Goal: Book appointment/travel/reservation

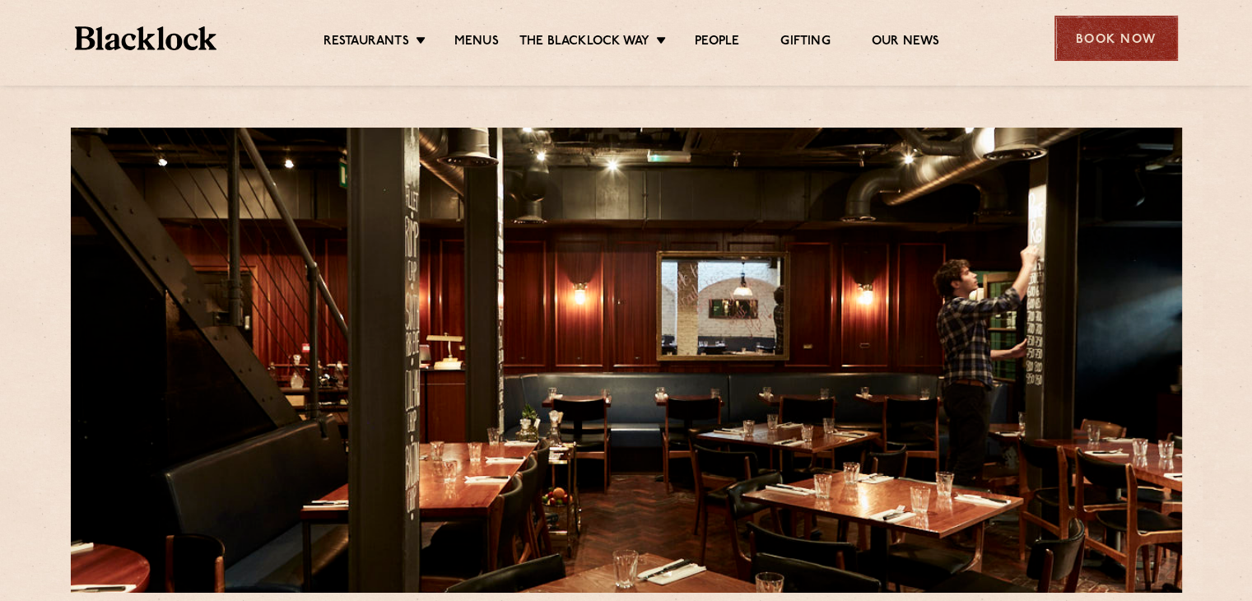
click at [1100, 52] on div "Book Now" at bounding box center [1115, 38] width 123 height 45
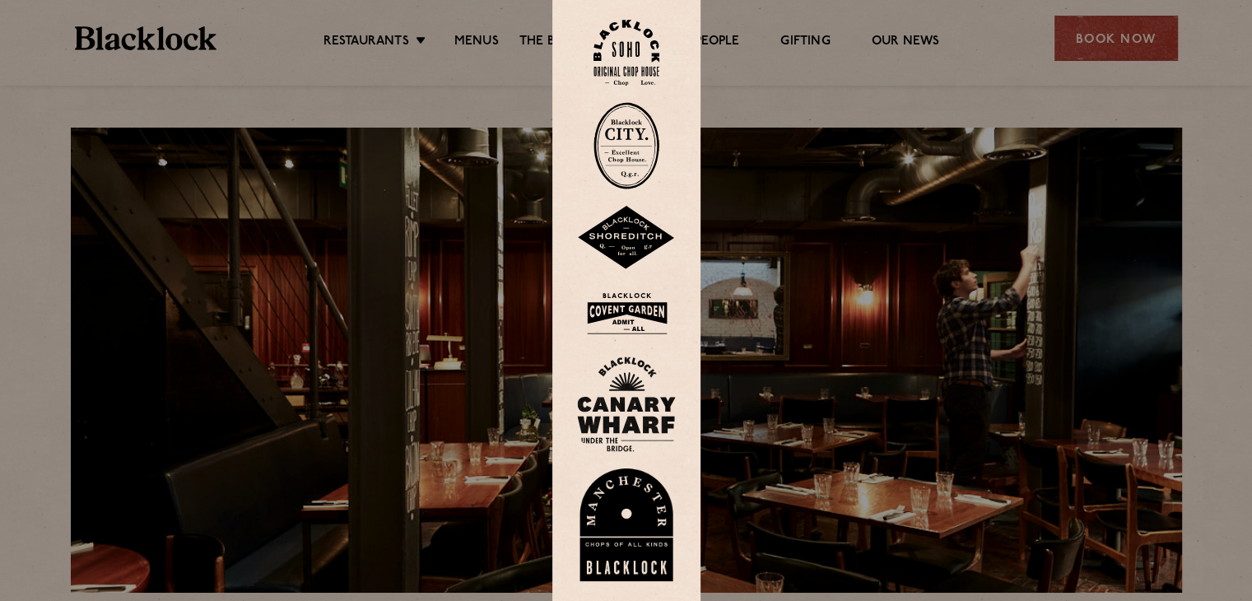
click at [640, 323] on img at bounding box center [626, 312] width 99 height 53
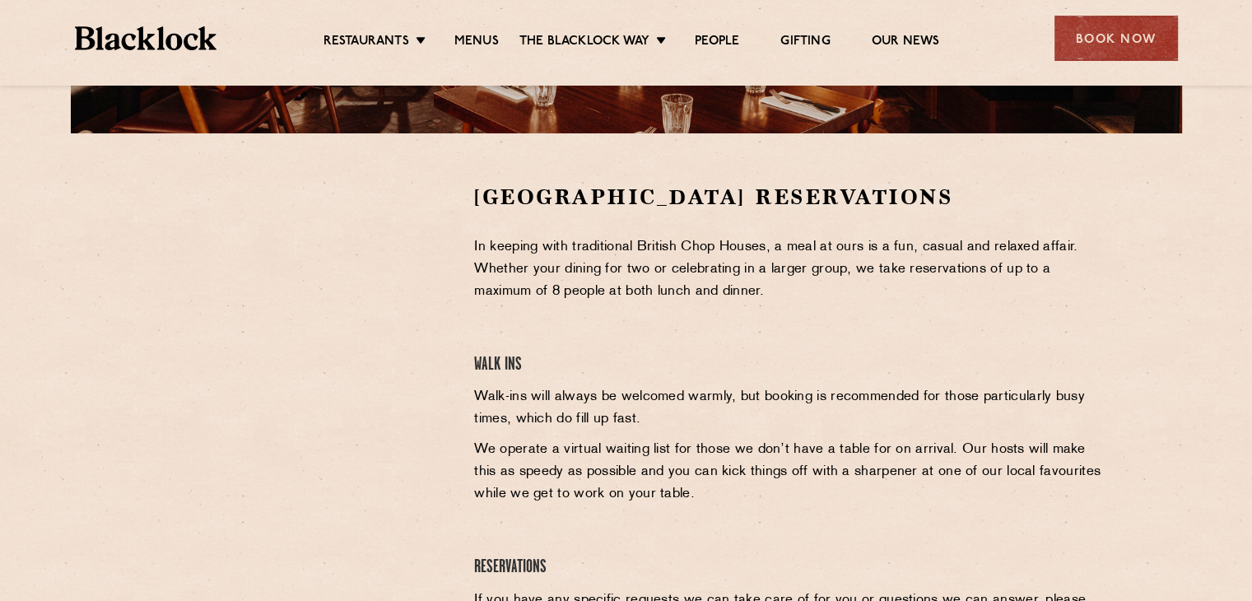
scroll to position [461, 0]
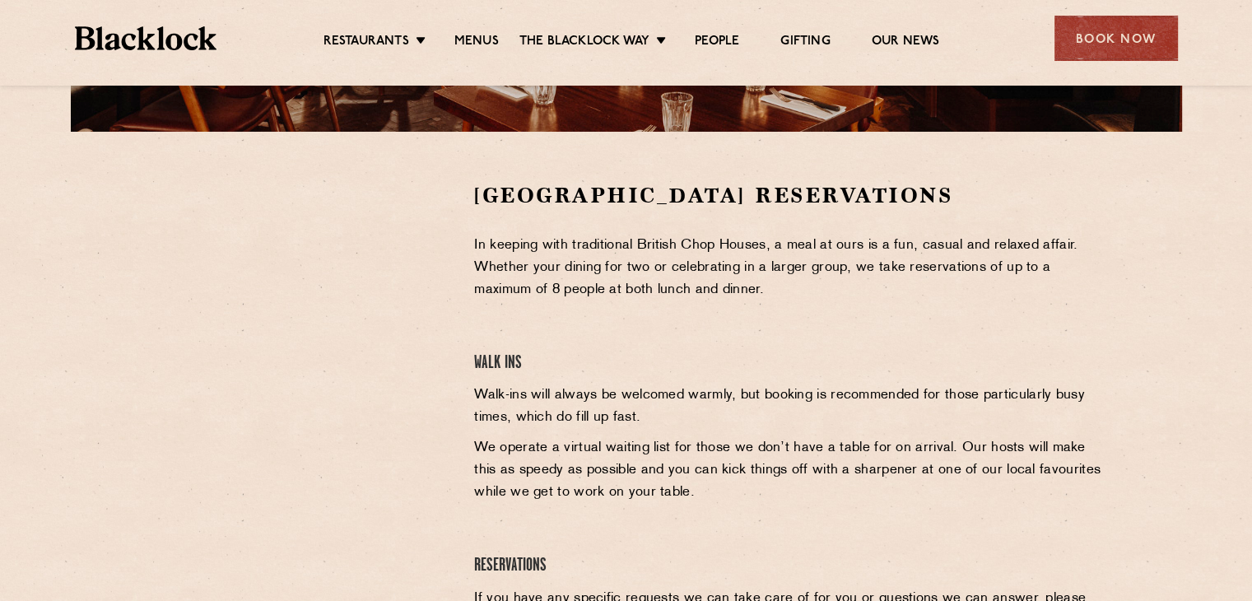
click at [528, 267] on p "In keeping with traditional British Chop Houses, a meal at ours is a fun, casua…" at bounding box center [789, 268] width 631 height 67
click at [961, 188] on h2 "[GEOGRAPHIC_DATA] Reservations" at bounding box center [789, 195] width 631 height 29
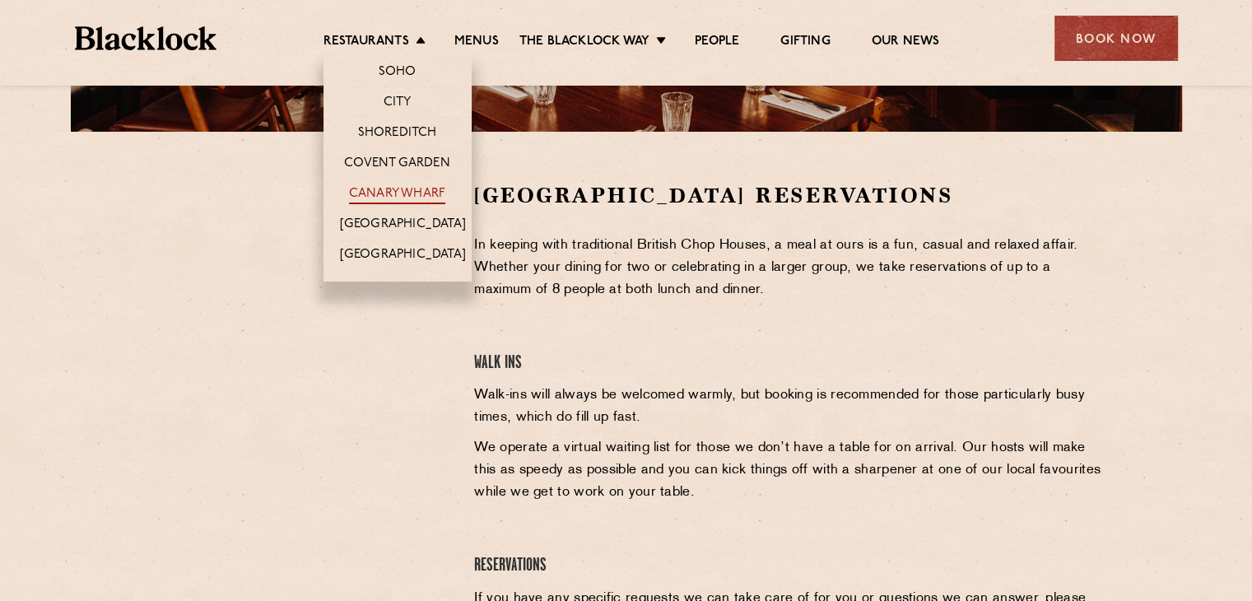
click at [411, 187] on link "Canary Wharf" at bounding box center [397, 195] width 96 height 18
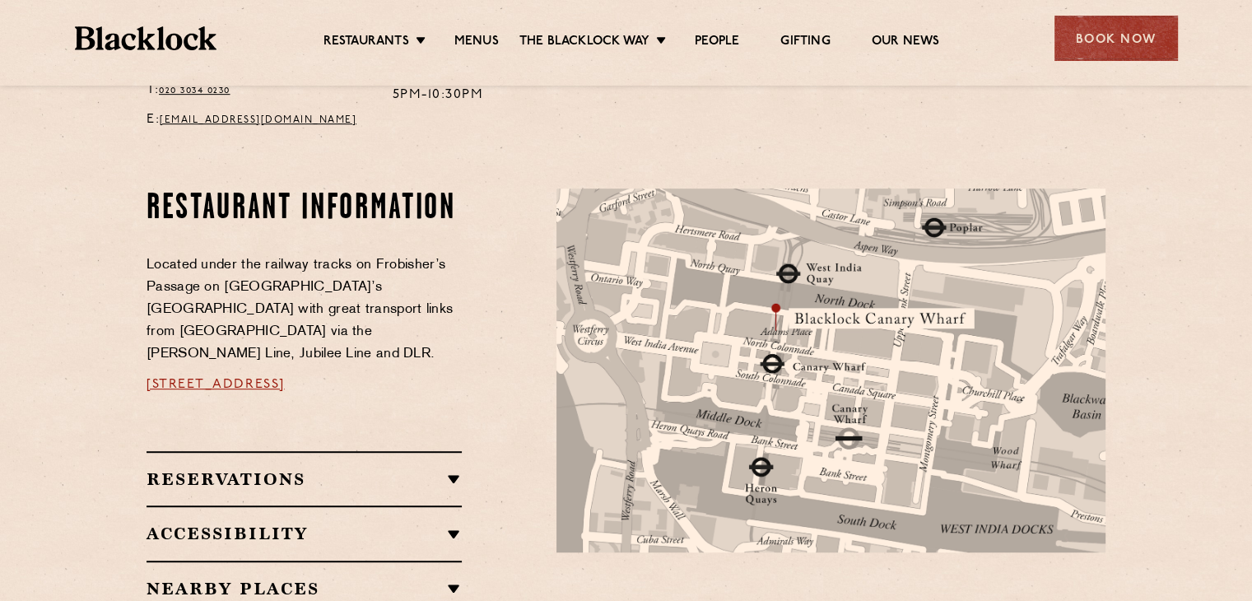
scroll to position [823, 0]
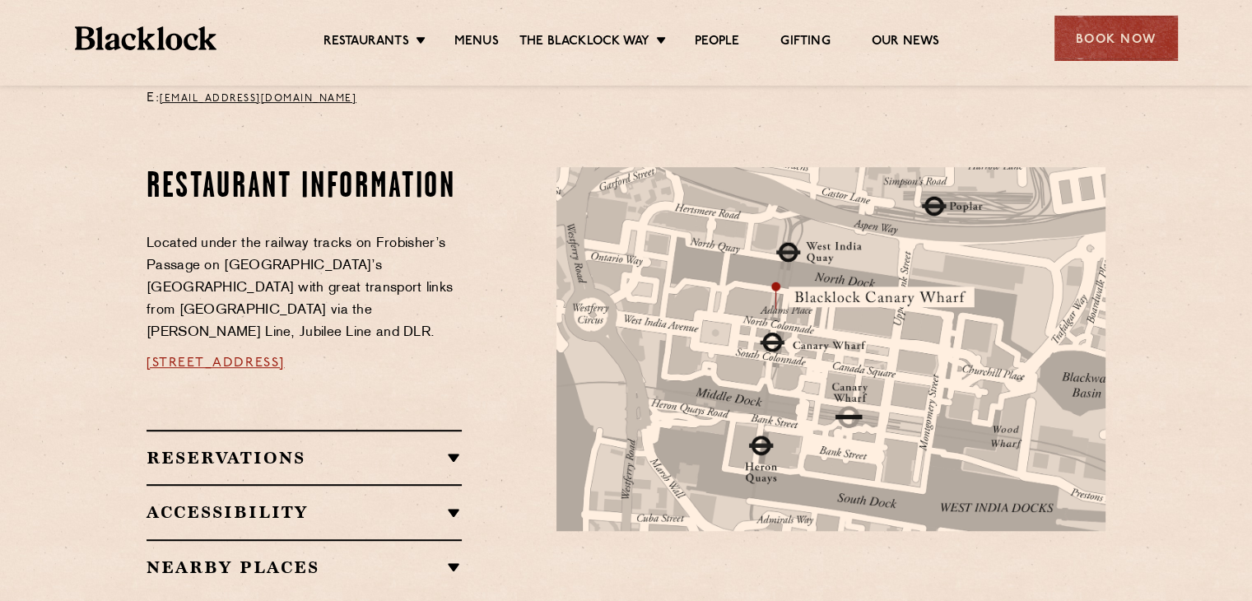
click at [453, 448] on h2 "Reservations" at bounding box center [303, 458] width 315 height 20
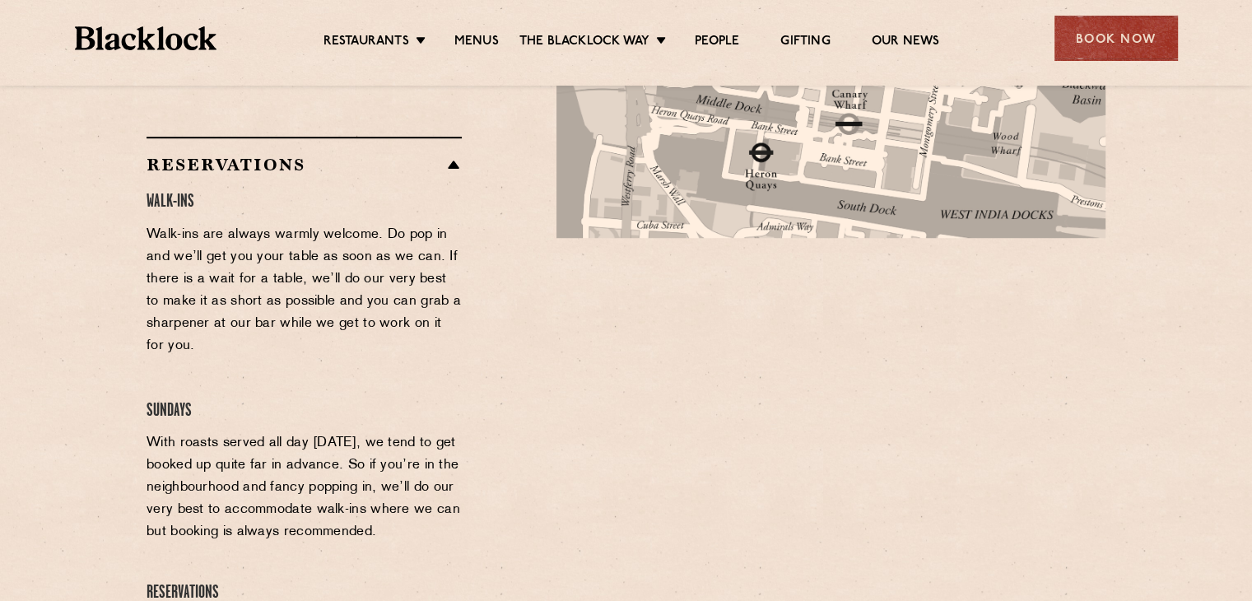
scroll to position [1119, 0]
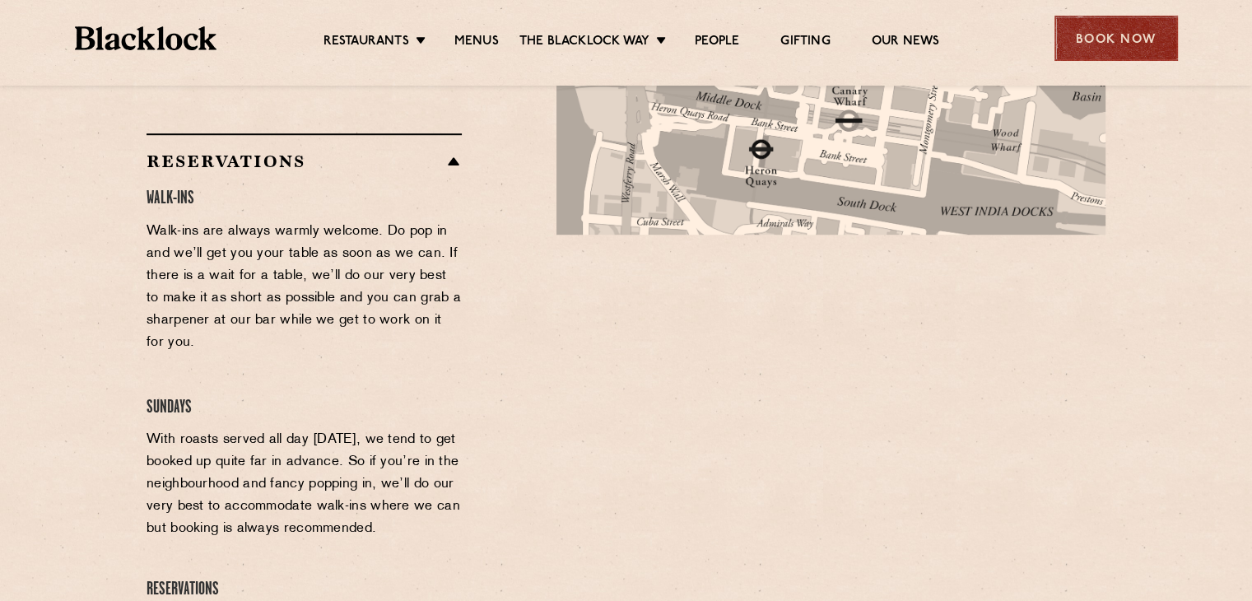
click at [1118, 35] on div "Book Now" at bounding box center [1115, 38] width 123 height 45
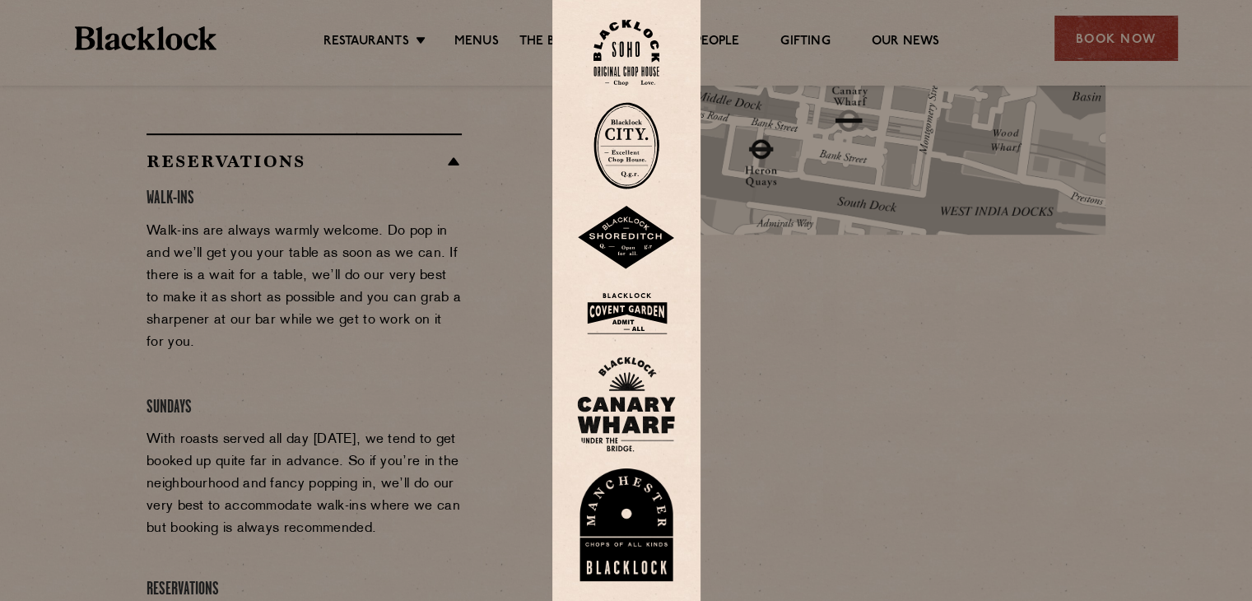
click at [630, 403] on img at bounding box center [626, 403] width 99 height 95
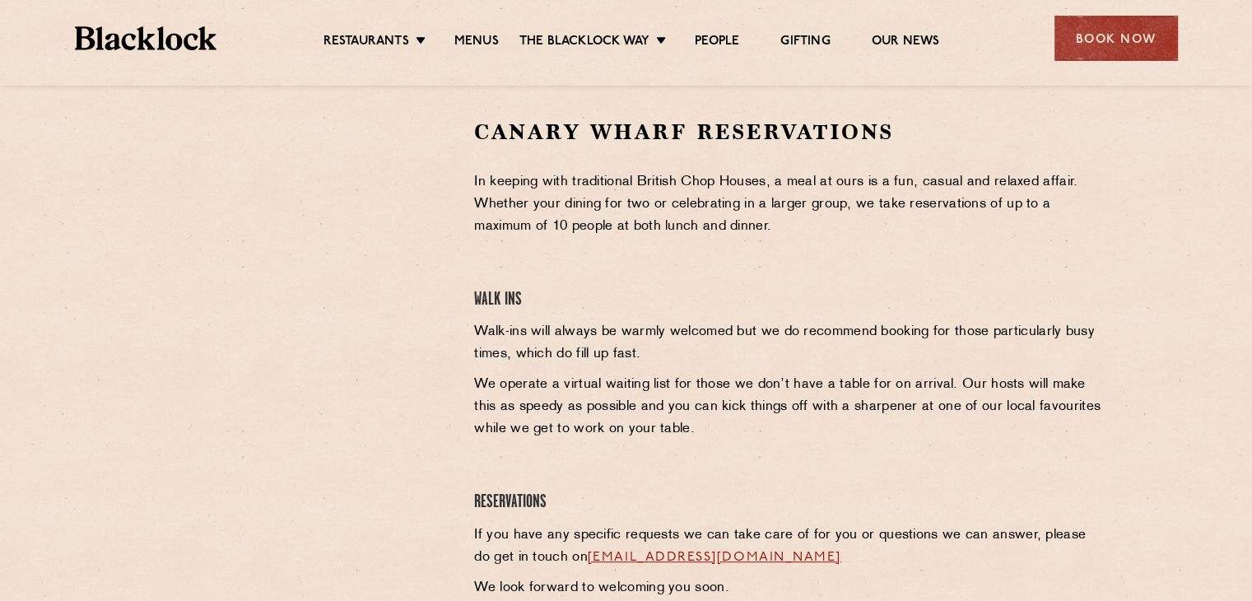
scroll to position [527, 0]
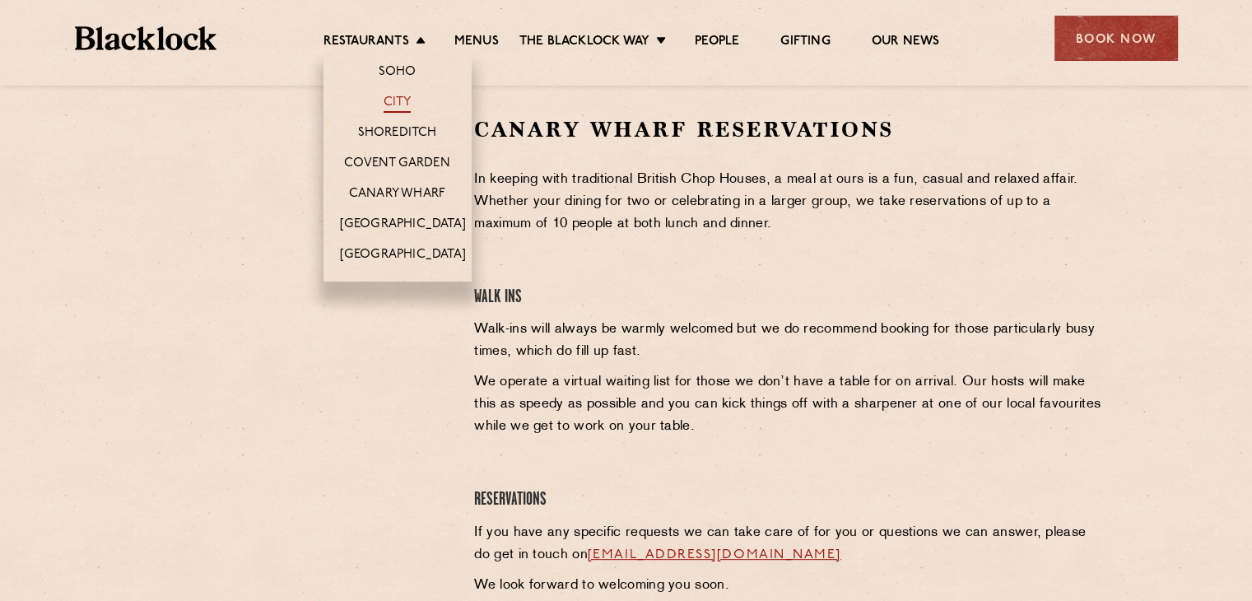
click at [403, 104] on link "City" at bounding box center [398, 104] width 28 height 18
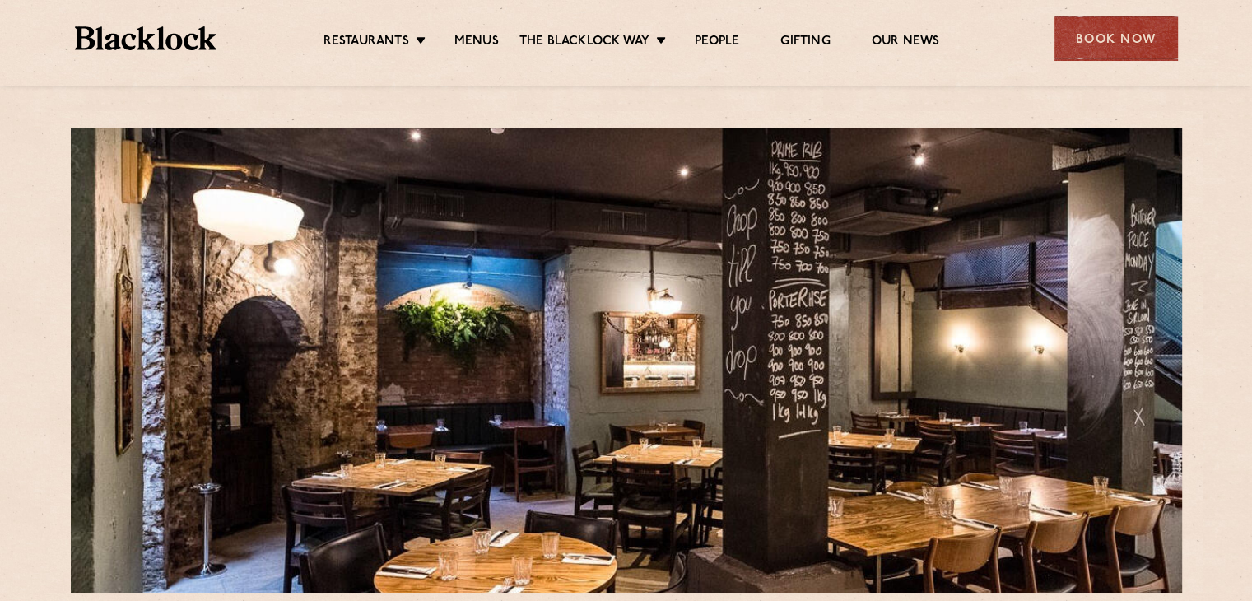
drag, startPoint x: 367, startPoint y: 4, endPoint x: 998, endPoint y: 109, distance: 639.9
click at [474, 41] on link "Menus" at bounding box center [476, 43] width 44 height 18
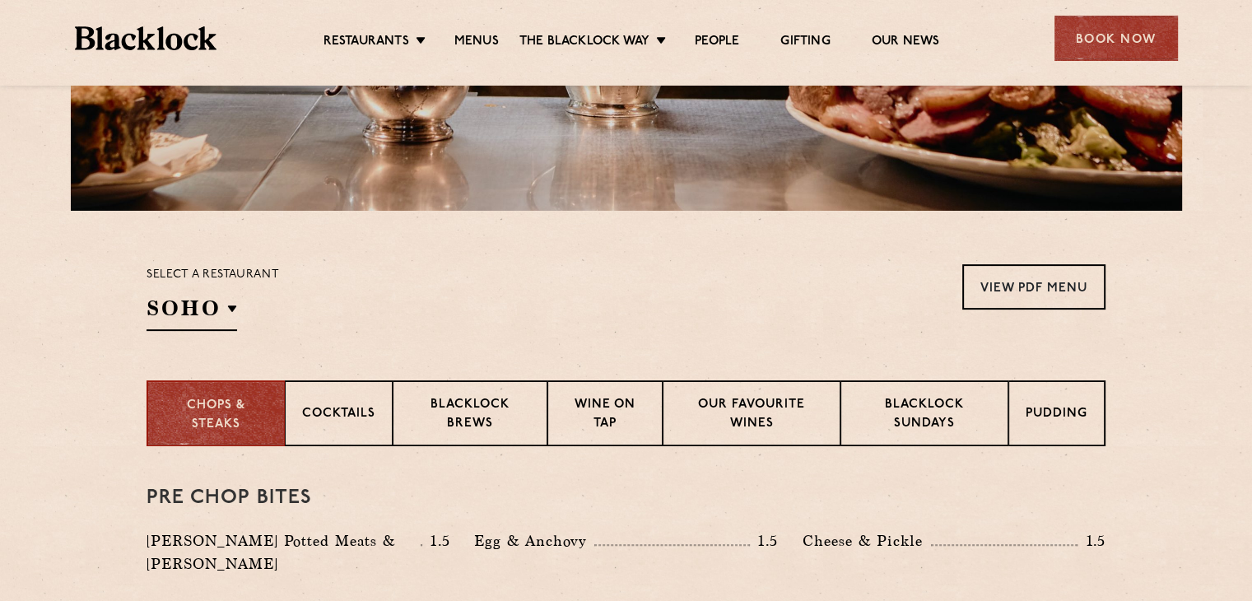
scroll to position [362, 0]
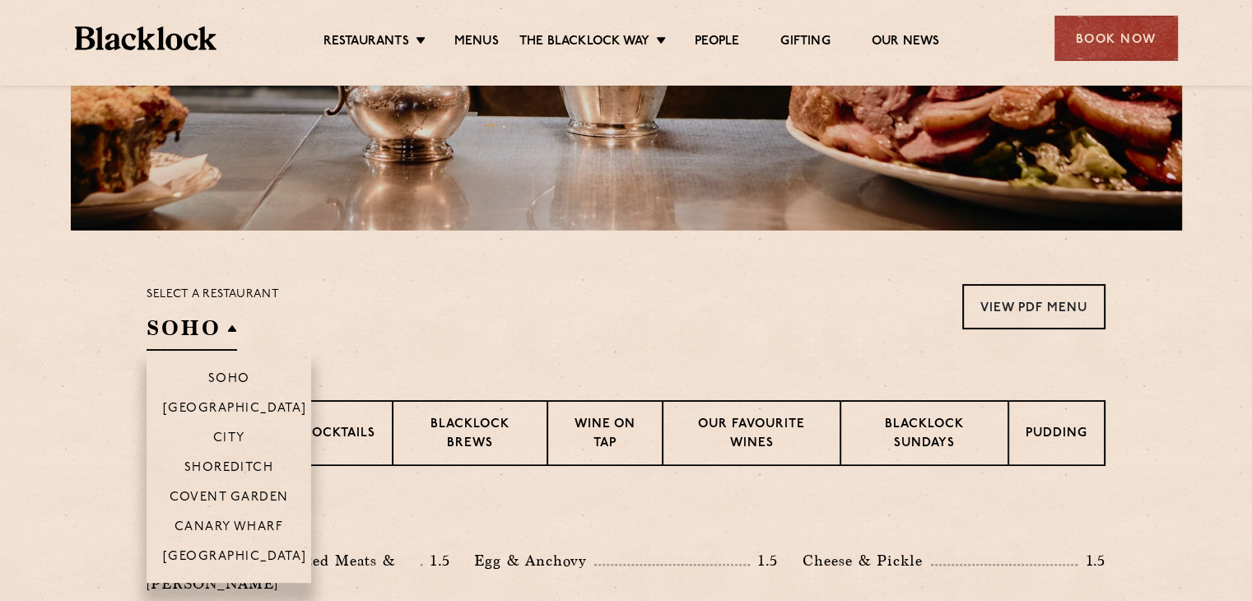
click at [228, 331] on h2 "SOHO" at bounding box center [191, 332] width 91 height 37
click at [234, 439] on p "City" at bounding box center [229, 439] width 32 height 16
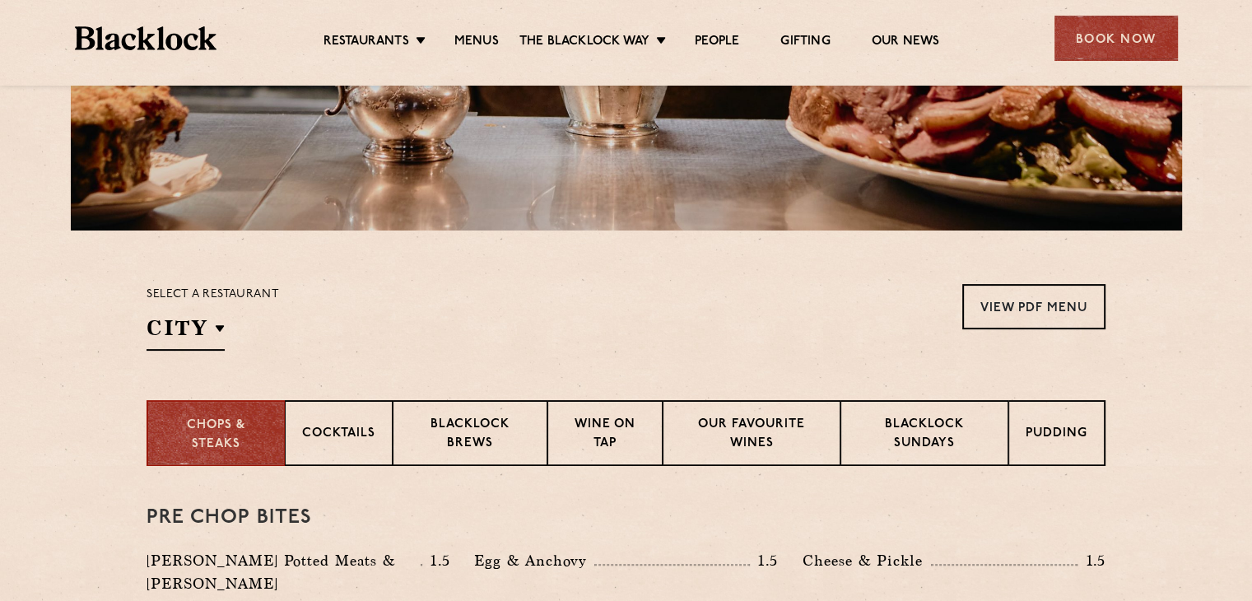
click at [0, 409] on section "Chops & Steaks Cocktails Blacklock Brews Wine on Tap Our favourite wines Blackl…" at bounding box center [626, 433] width 1252 height 66
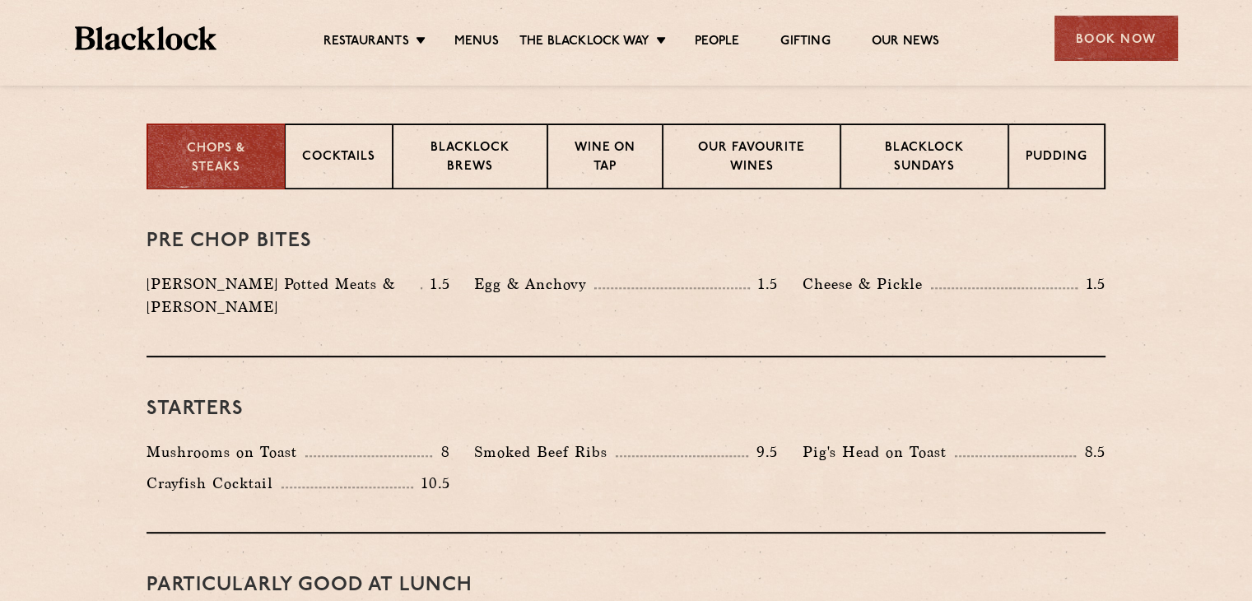
scroll to position [606, 0]
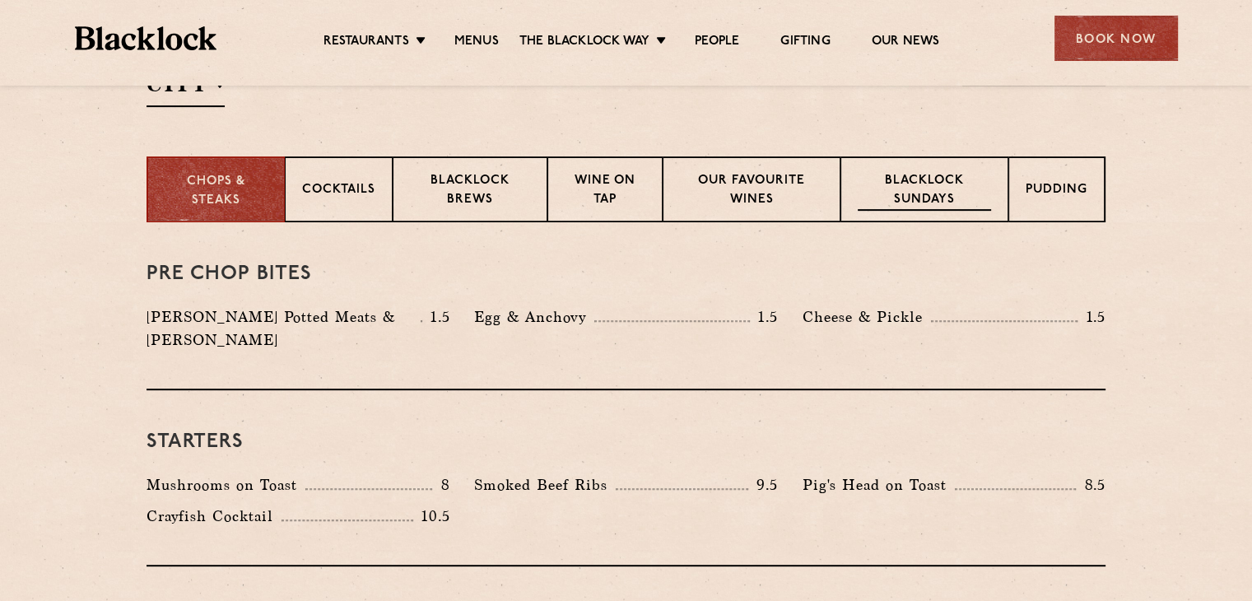
click at [925, 197] on p "Blacklock Sundays" at bounding box center [924, 191] width 133 height 39
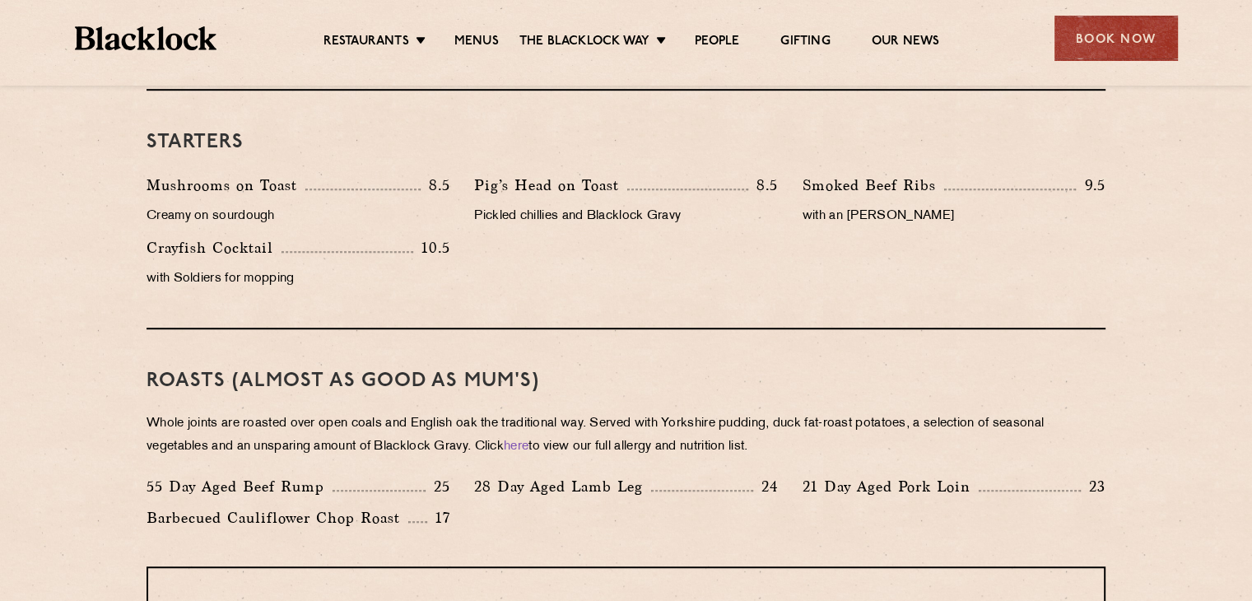
scroll to position [902, 0]
